Goal: Task Accomplishment & Management: Use online tool/utility

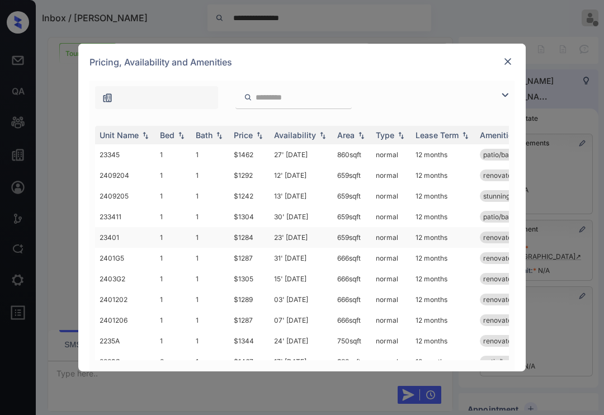
scroll to position [14347, 0]
click at [330, 84] on div at bounding box center [302, 95] width 425 height 29
click at [362, 137] on img at bounding box center [361, 135] width 11 height 8
click at [314, 66] on div "Pricing, Availability and Amenities" at bounding box center [302, 62] width 448 height 37
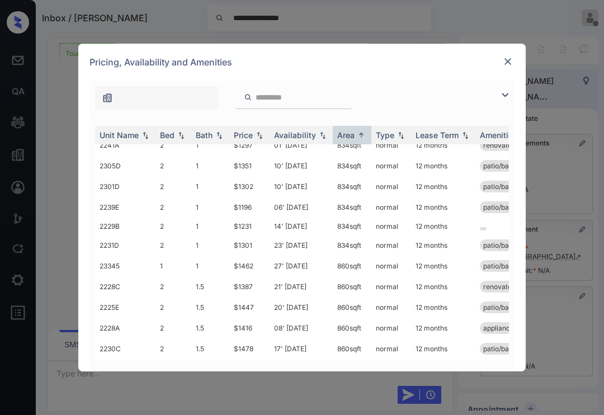
scroll to position [0, 0]
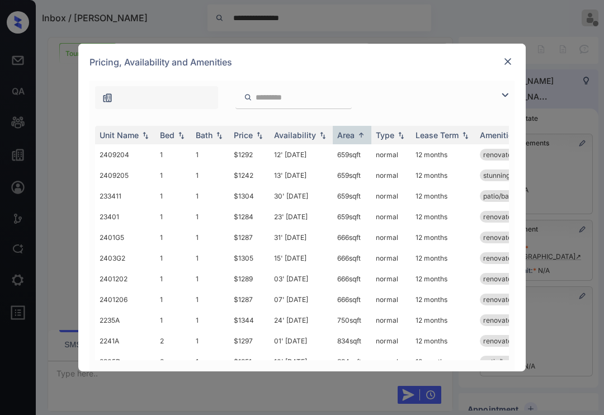
click at [508, 61] on img at bounding box center [507, 61] width 11 height 11
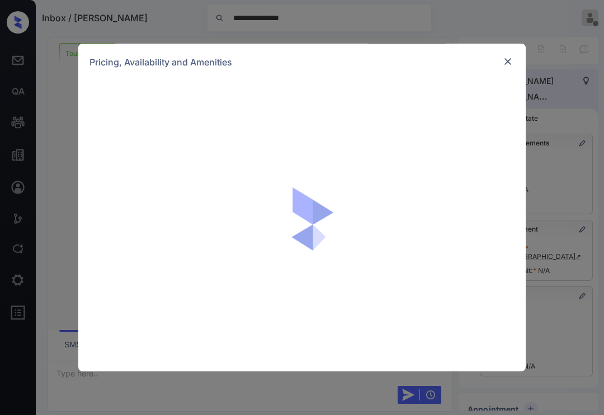
scroll to position [14093, 0]
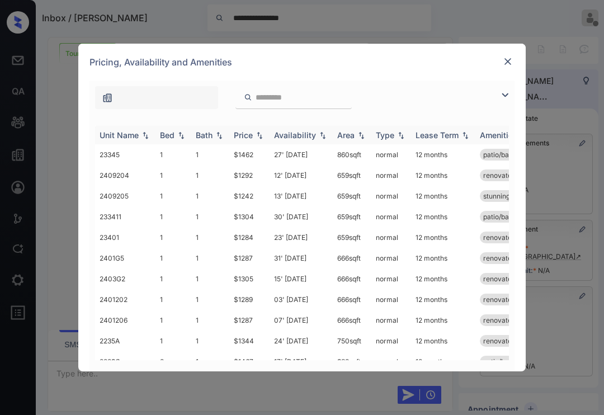
click at [360, 134] on img at bounding box center [361, 135] width 11 height 8
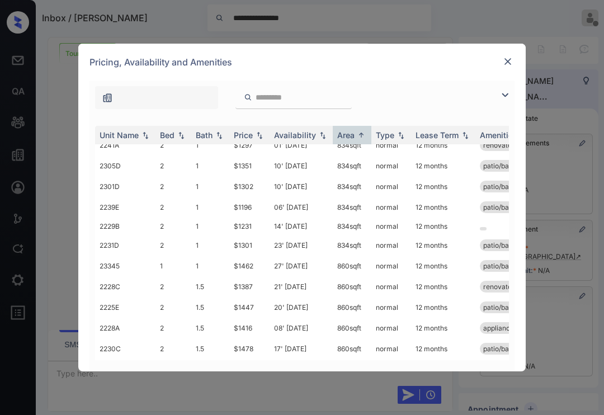
scroll to position [0, 0]
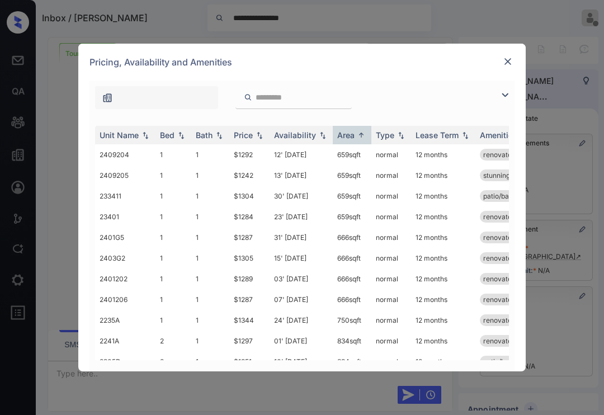
click at [506, 63] on img at bounding box center [507, 61] width 11 height 11
